Goal: Entertainment & Leisure: Consume media (video, audio)

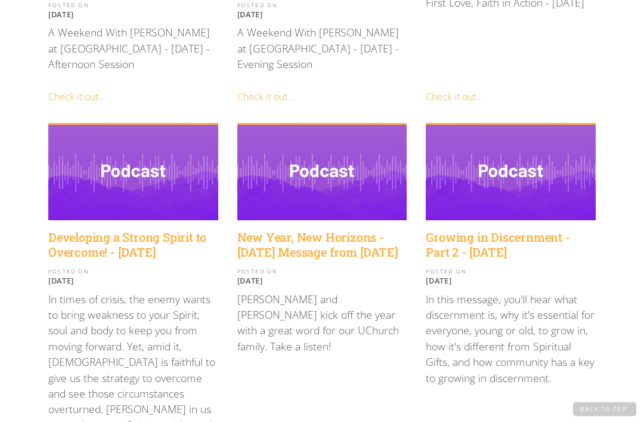
scroll to position [1285, 0]
click at [117, 230] on h4 "Developing a Strong Spirit to Overcome! - February 12, 2023" at bounding box center [133, 245] width 170 height 30
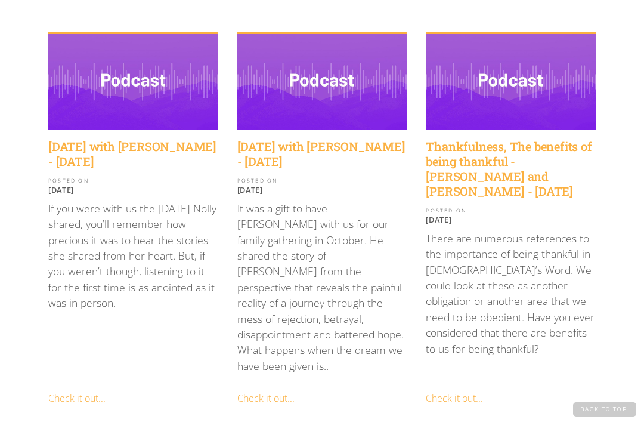
scroll to position [299, 0]
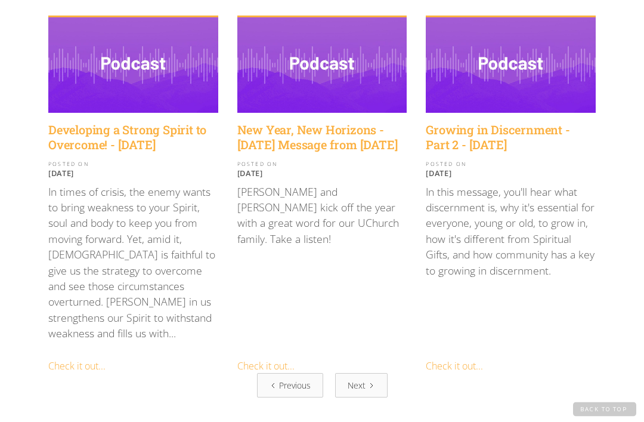
scroll to position [1392, 0]
click at [295, 373] on link "Previous" at bounding box center [290, 385] width 66 height 24
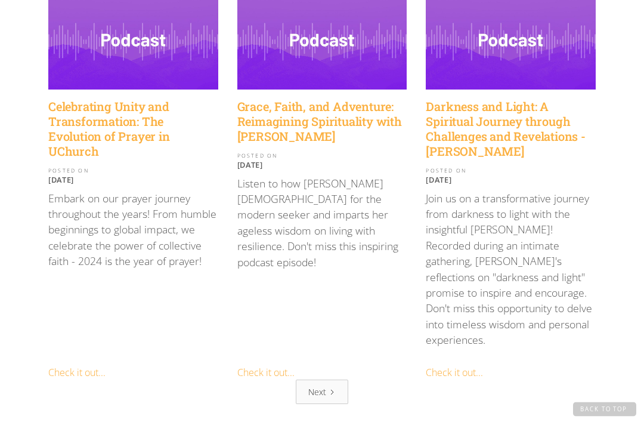
scroll to position [1494, 0]
click at [314, 385] on div "Next" at bounding box center [317, 391] width 18 height 13
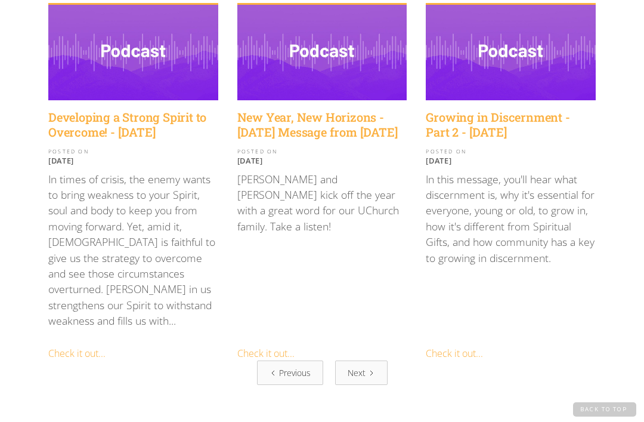
scroll to position [1400, 0]
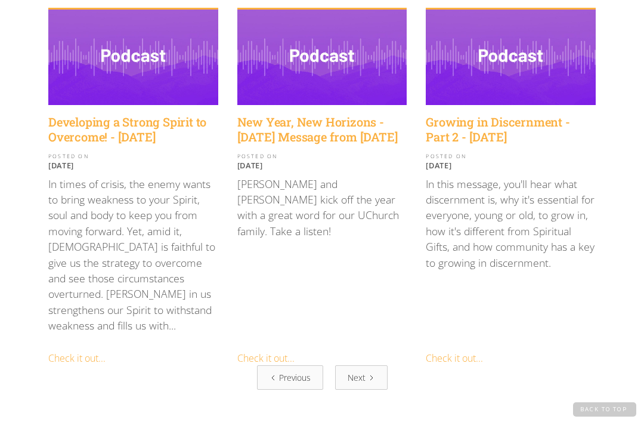
click at [356, 365] on link "Next" at bounding box center [361, 377] width 52 height 24
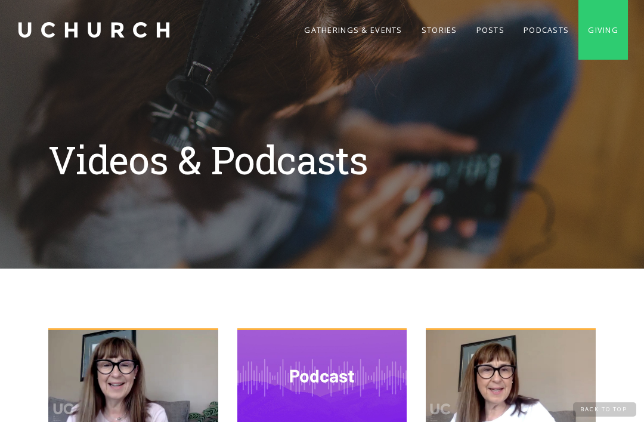
click at [531, 26] on link "Podcasts" at bounding box center [546, 30] width 64 height 60
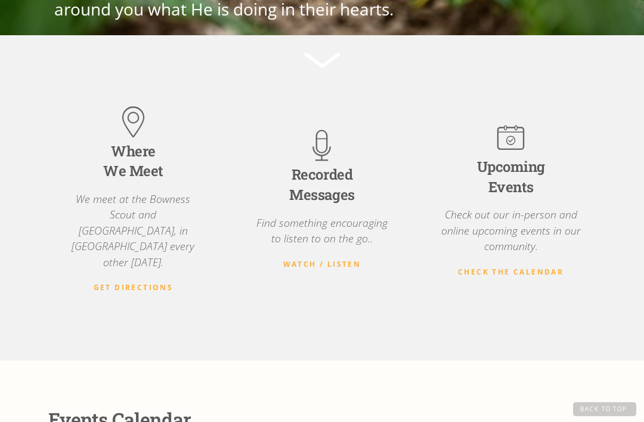
scroll to position [260, 0]
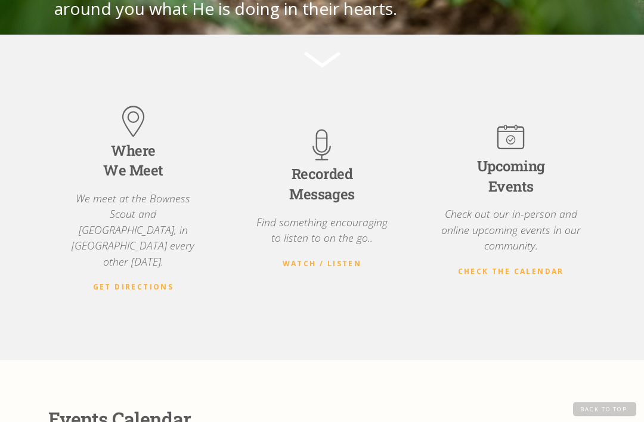
click at [339, 198] on div "Recorded Messages" at bounding box center [321, 185] width 65 height 40
click at [352, 265] on div "Recorded Messages Find something encouraging to listen to on the go.. Watch / L…" at bounding box center [322, 198] width 170 height 230
click at [340, 196] on div "Recorded Messages" at bounding box center [321, 185] width 65 height 40
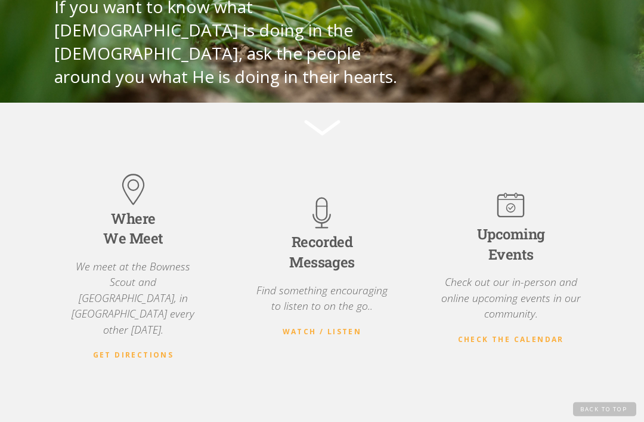
scroll to position [236, 0]
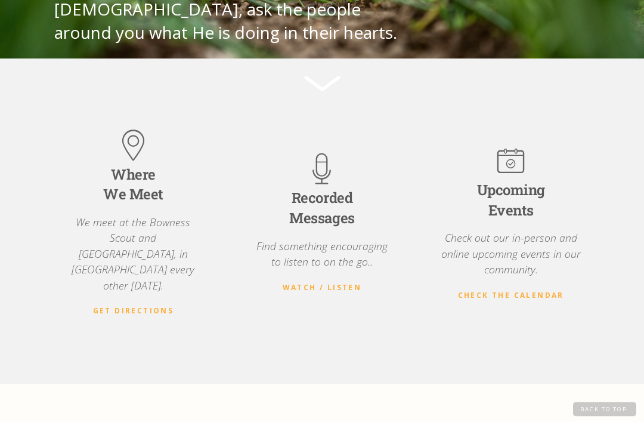
click at [320, 223] on div "Recorded Messages" at bounding box center [321, 208] width 65 height 40
click at [152, 205] on div "Where We Meet" at bounding box center [133, 185] width 60 height 40
click at [136, 205] on div "Where We Meet" at bounding box center [133, 185] width 60 height 40
click at [303, 292] on strong "Watch / Listen" at bounding box center [322, 287] width 79 height 10
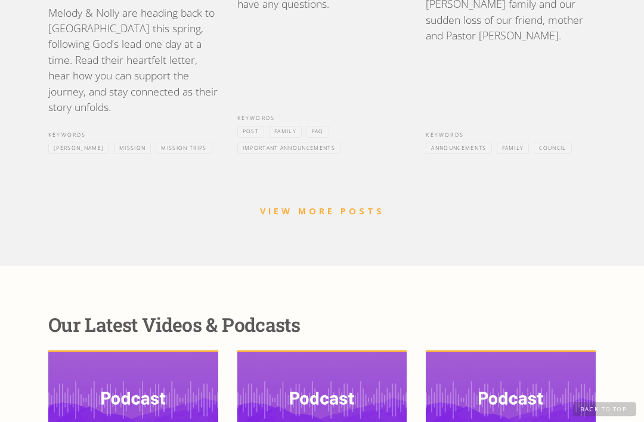
scroll to position [1379, 0]
click at [327, 205] on link "VIEW MORE POSTS" at bounding box center [322, 210] width 125 height 11
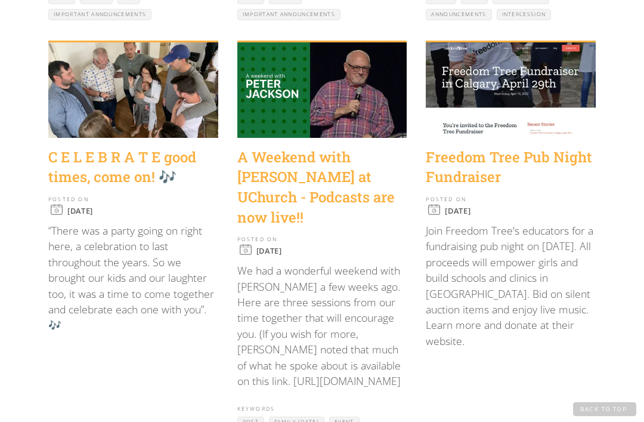
scroll to position [1082, 0]
click at [333, 317] on p "We had a wonderful weekend with Peter Jackson a few weeks ago. Here are three s…" at bounding box center [322, 325] width 170 height 126
click at [304, 330] on p "We had a wonderful weekend with Peter Jackson a few weeks ago. Here are three s…" at bounding box center [322, 325] width 170 height 126
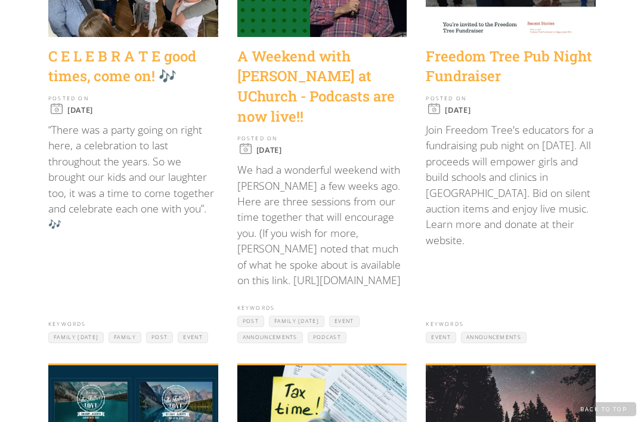
scroll to position [1183, 0]
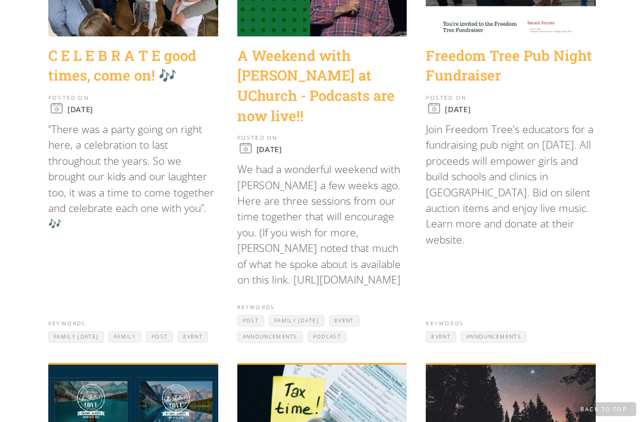
click at [279, 231] on p "We had a wonderful weekend with Peter Jackson a few weeks ago. Here are three s…" at bounding box center [322, 225] width 170 height 126
click at [286, 225] on p "We had a wonderful weekend with Peter Jackson a few weeks ago. Here are three s…" at bounding box center [322, 225] width 170 height 126
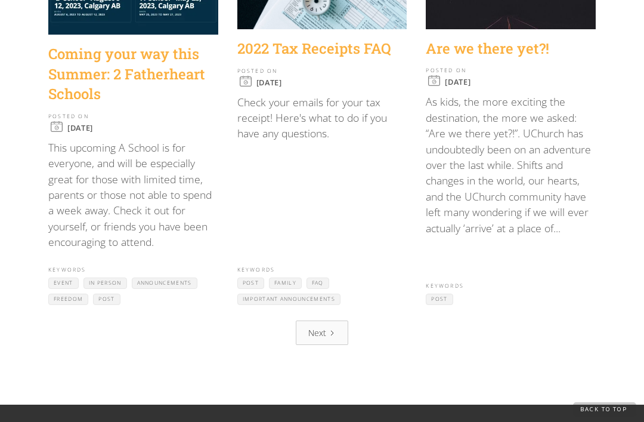
scroll to position [1621, 0]
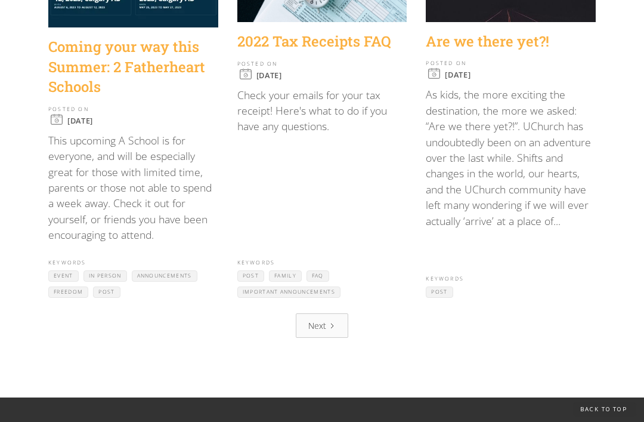
click at [323, 313] on link "Next" at bounding box center [322, 325] width 52 height 24
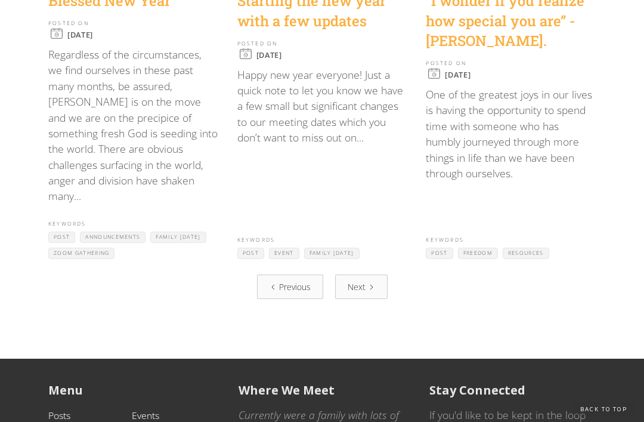
scroll to position [1653, 0]
click at [364, 280] on div "Next" at bounding box center [357, 286] width 18 height 13
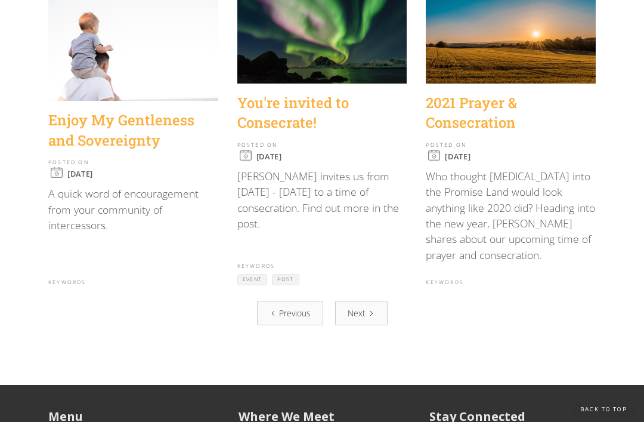
scroll to position [1490, 0]
click at [385, 301] on link "Next" at bounding box center [361, 313] width 52 height 24
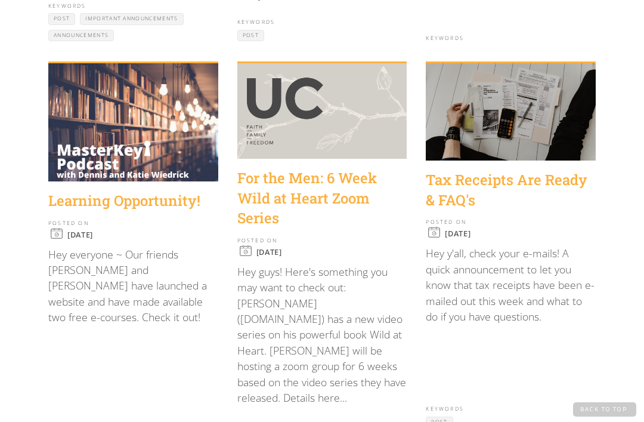
scroll to position [1027, 0]
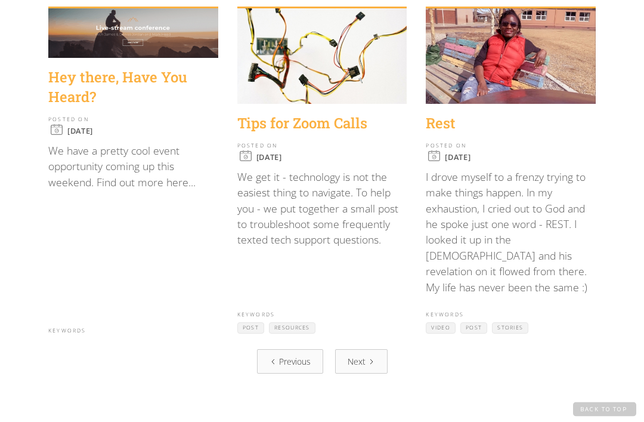
scroll to position [1408, 0]
click at [327, 117] on div "Tips for Zoom Calls" at bounding box center [322, 123] width 170 height 20
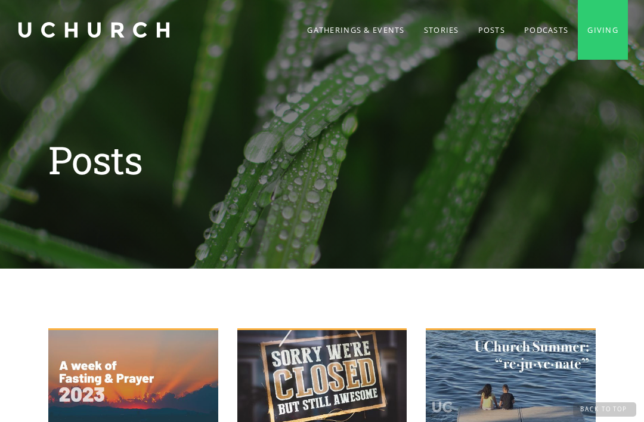
scroll to position [1456, 0]
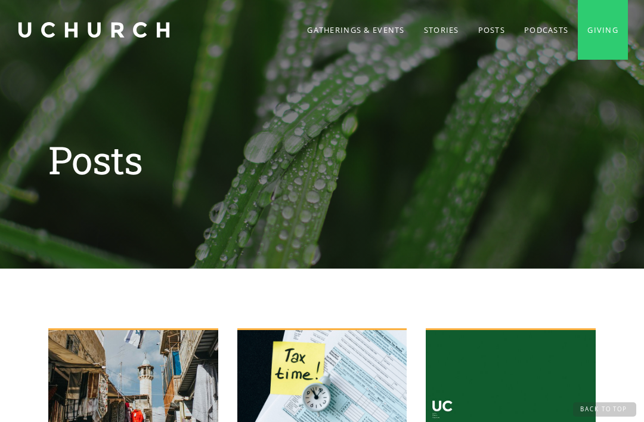
scroll to position [1453, 0]
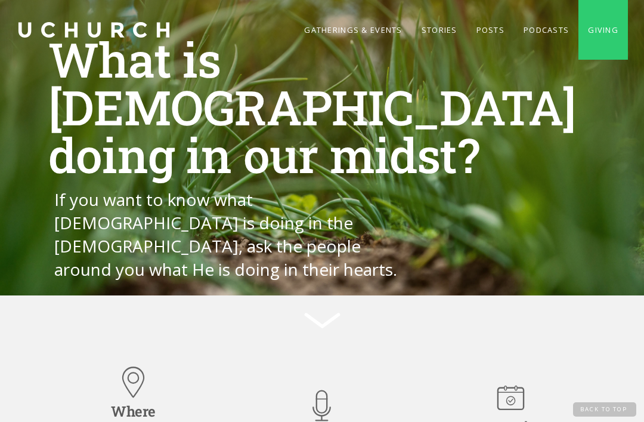
click at [533, 30] on link "Podcasts" at bounding box center [546, 30] width 64 height 60
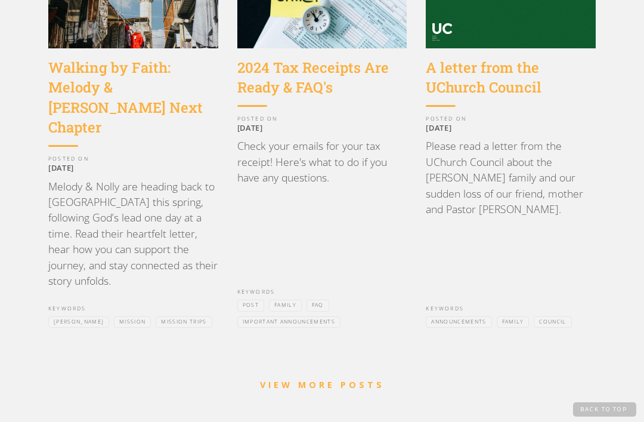
scroll to position [1203, 0]
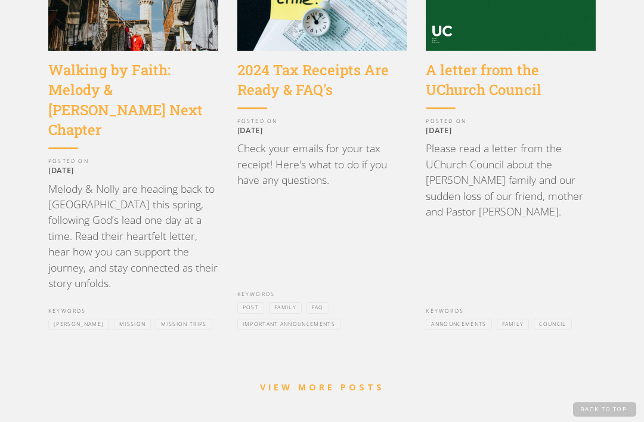
click at [333, 381] on link "VIEW MORE POSTS" at bounding box center [322, 386] width 125 height 11
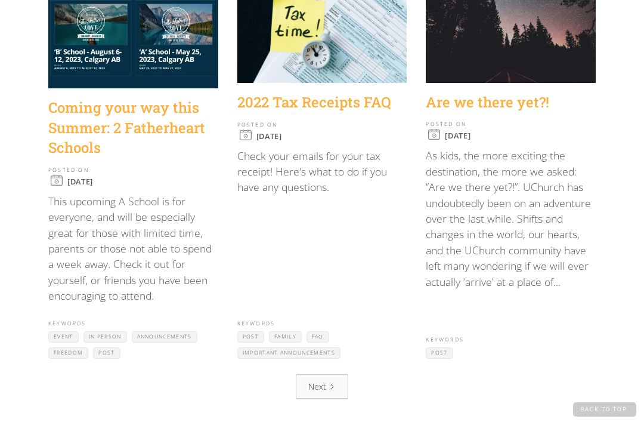
scroll to position [1571, 0]
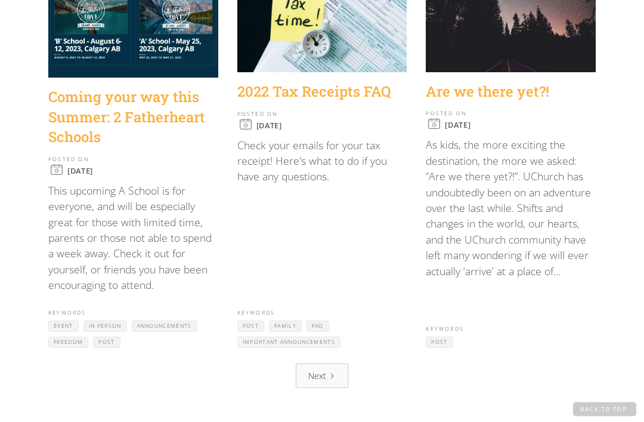
click at [323, 364] on link "Next" at bounding box center [322, 376] width 52 height 24
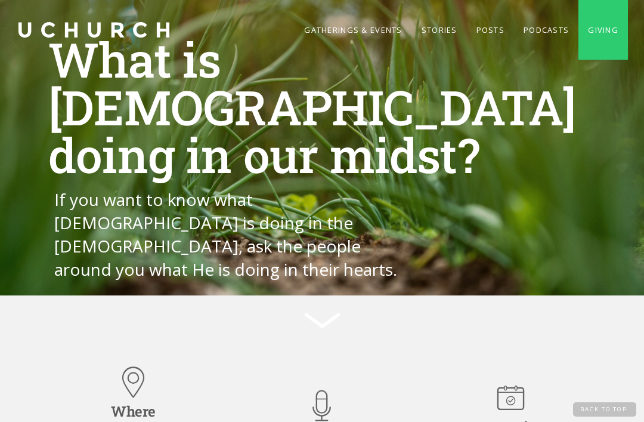
click at [529, 32] on link "Podcasts" at bounding box center [546, 30] width 64 height 60
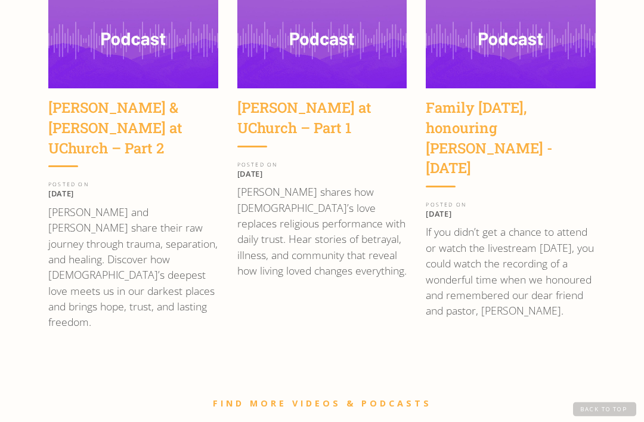
scroll to position [1738, 0]
click at [351, 397] on link "FIND MORE VIDEOS & PODCASTS" at bounding box center [322, 402] width 219 height 11
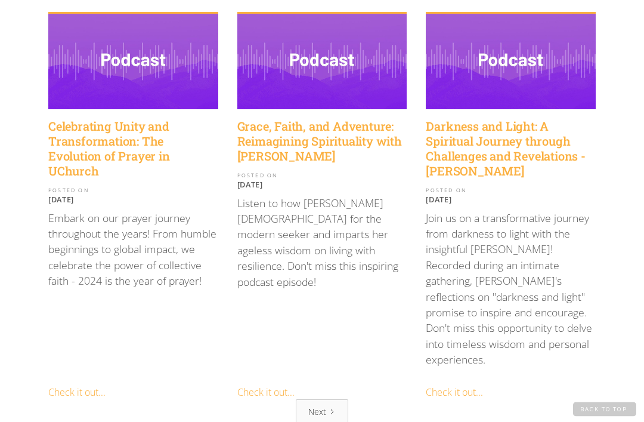
scroll to position [1475, 0]
click at [330, 399] on link "Next" at bounding box center [322, 411] width 52 height 24
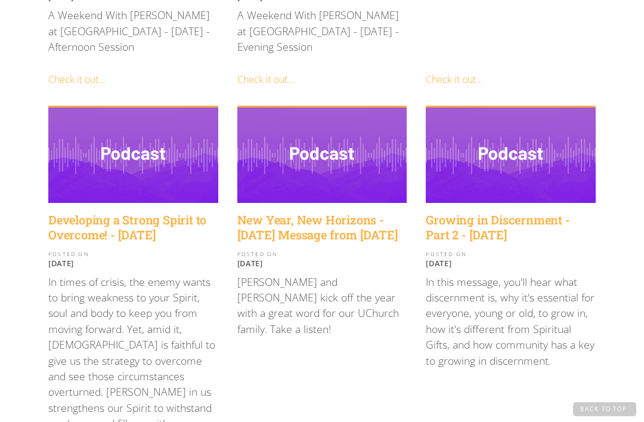
scroll to position [1302, 0]
click at [153, 212] on h4 "Developing a Strong Spirit to Overcome! - February 12, 2023" at bounding box center [133, 227] width 170 height 30
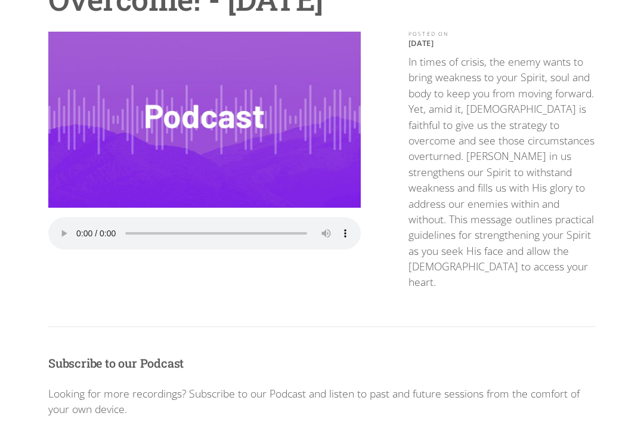
scroll to position [171, 0]
click at [79, 227] on audio "Your browser does not support the audio element." at bounding box center [204, 233] width 312 height 32
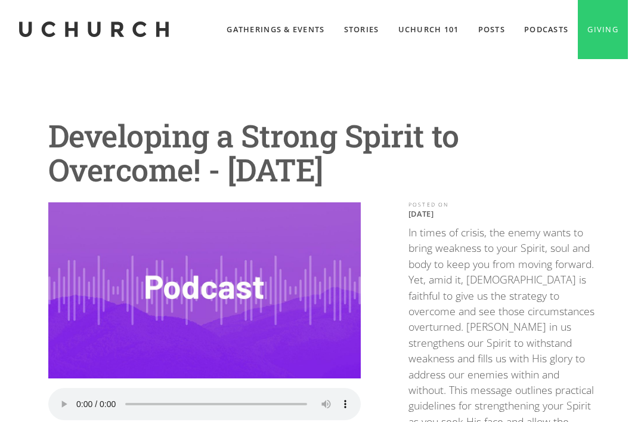
scroll to position [0, 0]
